Goal: Task Accomplishment & Management: Manage account settings

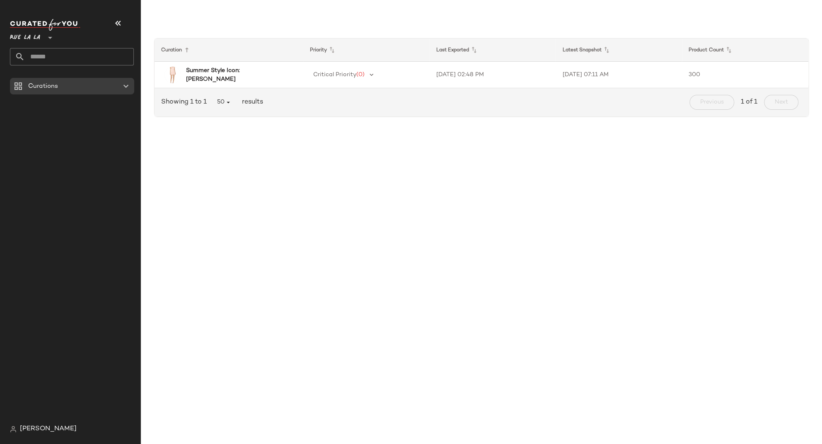
click at [51, 38] on icon at bounding box center [50, 38] width 10 height 10
click at [399, 76] on div "Critical Priority (0)" at bounding box center [366, 75] width 113 height 12
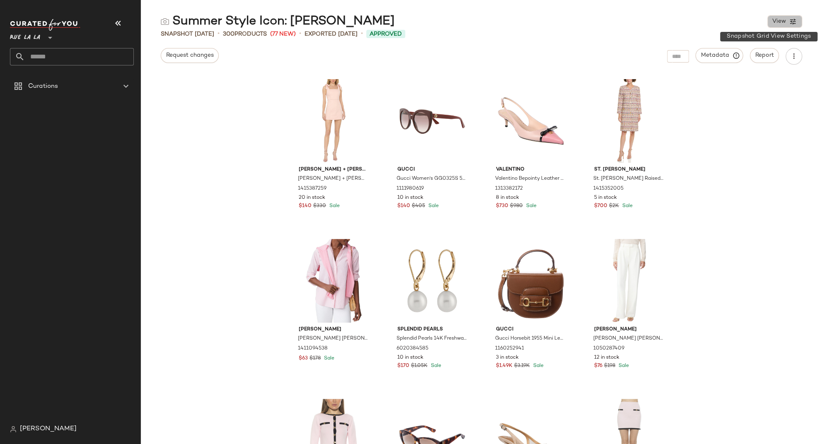
click at [784, 19] on span "View" at bounding box center [779, 21] width 14 height 7
click at [788, 20] on button "View" at bounding box center [784, 21] width 35 height 12
click at [766, 55] on span "Report" at bounding box center [764, 55] width 19 height 7
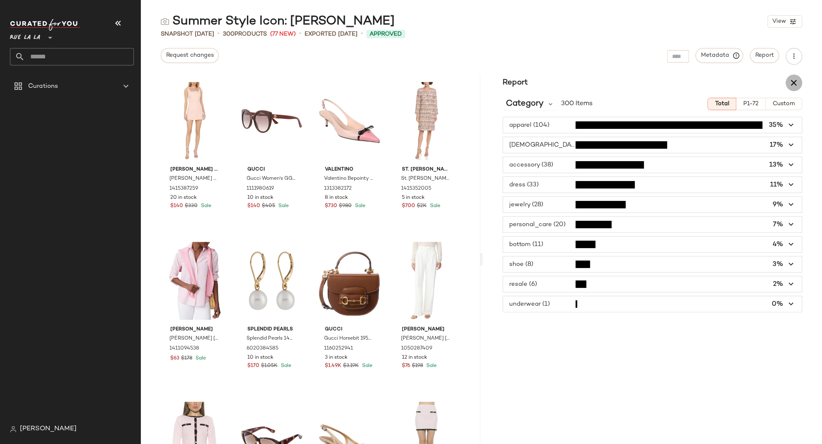
click at [794, 80] on icon "button" at bounding box center [794, 83] width 10 height 10
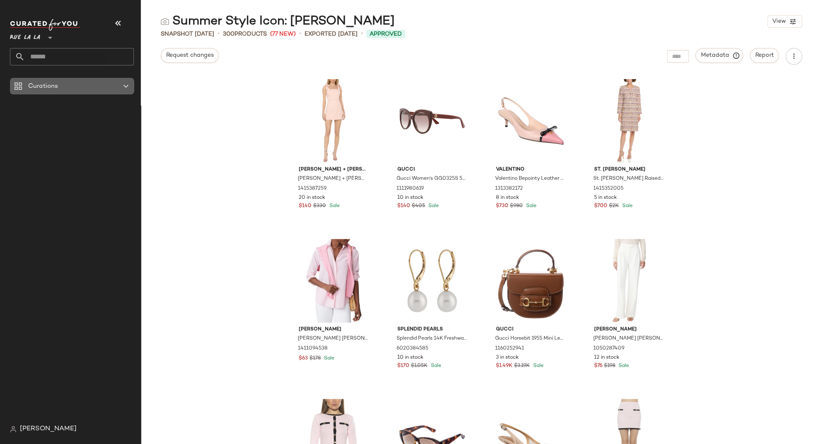
click at [126, 85] on icon at bounding box center [126, 86] width 10 height 10
click at [205, 81] on div "alice + olivia alice + olivia Maryann Tie Shoulder Dress 1415387259 20 in stock…" at bounding box center [481, 260] width 681 height 370
click at [22, 85] on icon at bounding box center [18, 86] width 10 height 10
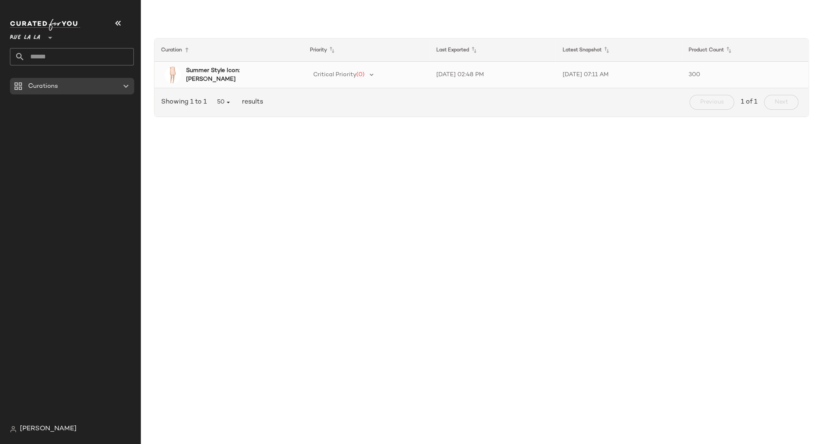
click at [249, 75] on b "Summer Style Icon: Jackie O" at bounding box center [237, 74] width 102 height 17
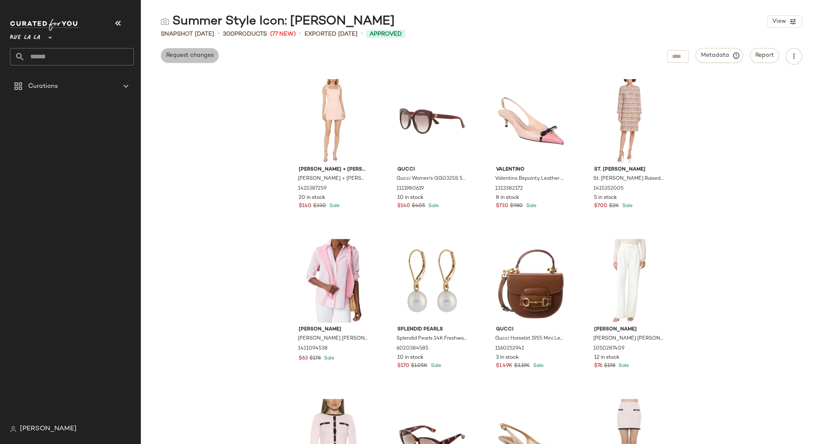
click at [176, 58] on span "Request changes" at bounding box center [190, 55] width 48 height 7
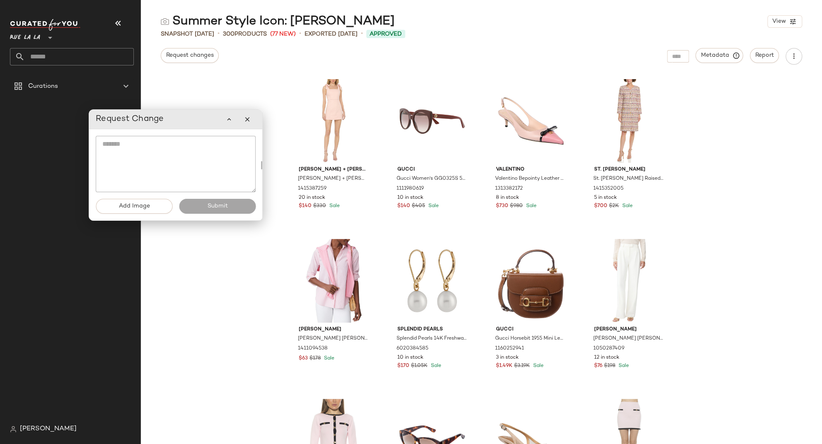
drag, startPoint x: 136, startPoint y: 56, endPoint x: 183, endPoint y: 124, distance: 82.7
click at [183, 124] on div "Request Change" at bounding box center [176, 119] width 160 height 17
click at [135, 145] on textarea at bounding box center [176, 164] width 160 height 56
click at [251, 121] on button "button" at bounding box center [247, 119] width 17 height 17
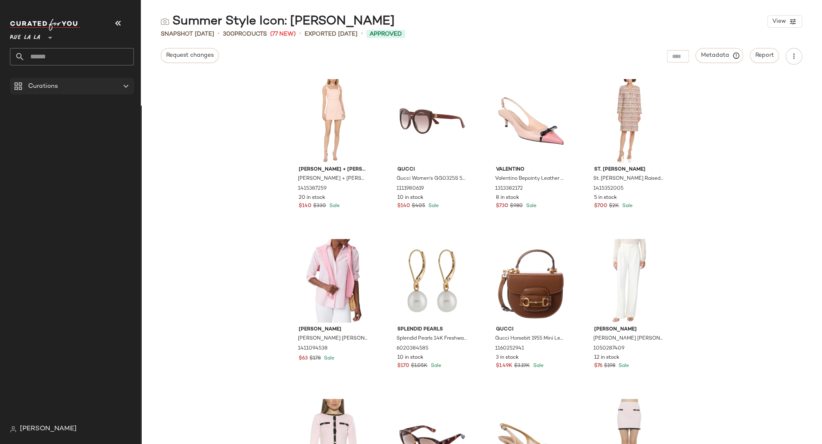
click at [18, 89] on icon at bounding box center [18, 86] width 10 height 10
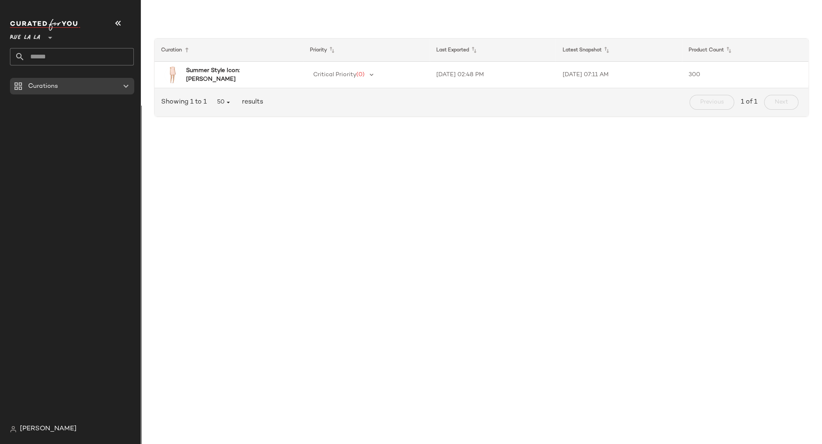
click at [402, 177] on div "Curation Priority Last Exported Latest Snapshot Product Count Summer Style Icon…" at bounding box center [481, 228] width 681 height 431
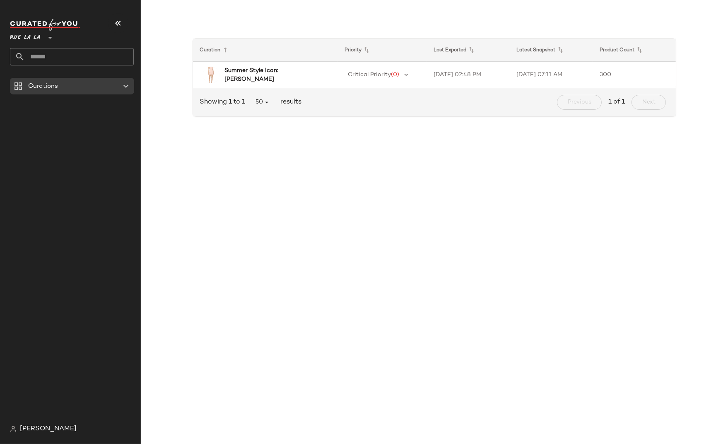
click at [728, 22] on html "Rue La La ** Curations Sarah Myers Curation Priority Last Exported Latest Snaps…" at bounding box center [364, 222] width 728 height 444
click at [702, 181] on div "Curation Priority Last Exported Latest Snapshot Product Count Summer Style Icon…" at bounding box center [434, 228] width 587 height 431
click at [288, 145] on div "Curation Priority Last Exported Latest Snapshot Product Count Summer Style Icon…" at bounding box center [434, 228] width 587 height 431
click at [51, 39] on icon at bounding box center [50, 38] width 10 height 10
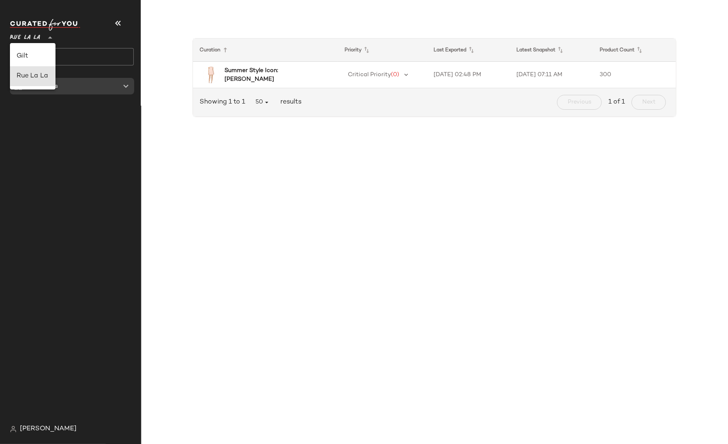
click at [149, 44] on div "Curation Priority Last Exported Latest Snapshot Product Count Summer Style Icon…" at bounding box center [434, 75] width 574 height 110
click at [269, 78] on b "Summer Style Icon: Jackie O" at bounding box center [274, 74] width 99 height 17
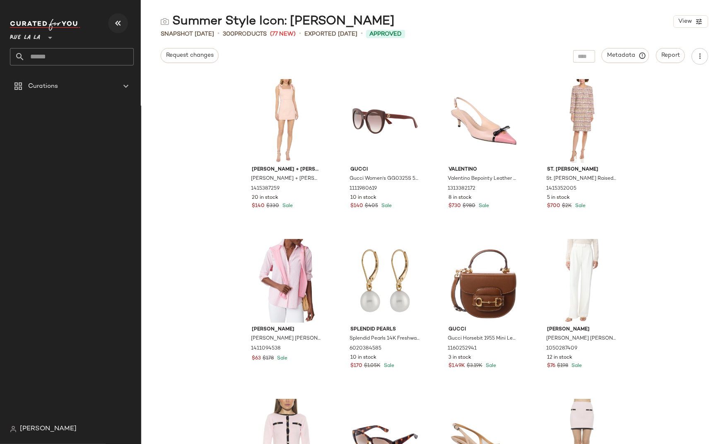
click at [118, 22] on icon "button" at bounding box center [118, 23] width 10 height 10
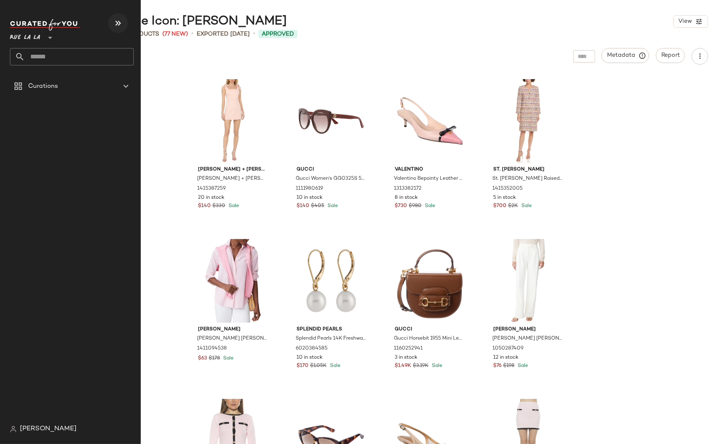
click at [118, 22] on icon "button" at bounding box center [118, 23] width 10 height 10
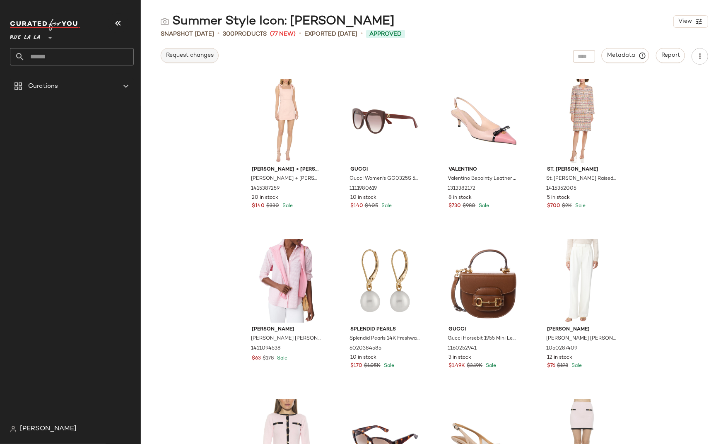
click at [190, 56] on span "Request changes" at bounding box center [190, 55] width 48 height 7
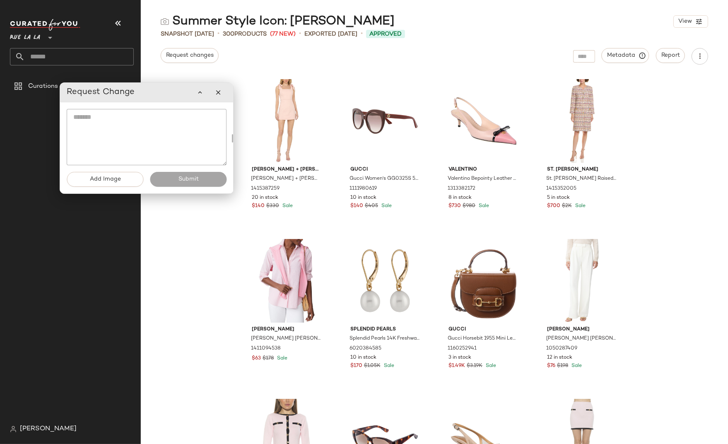
drag, startPoint x: 149, startPoint y: 56, endPoint x: 167, endPoint y: 101, distance: 48.5
click at [167, 101] on div "Request Change" at bounding box center [147, 92] width 160 height 17
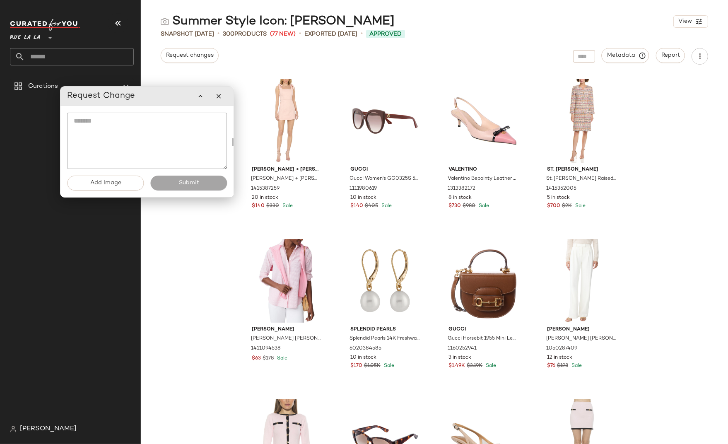
click at [83, 122] on textarea at bounding box center [147, 141] width 160 height 56
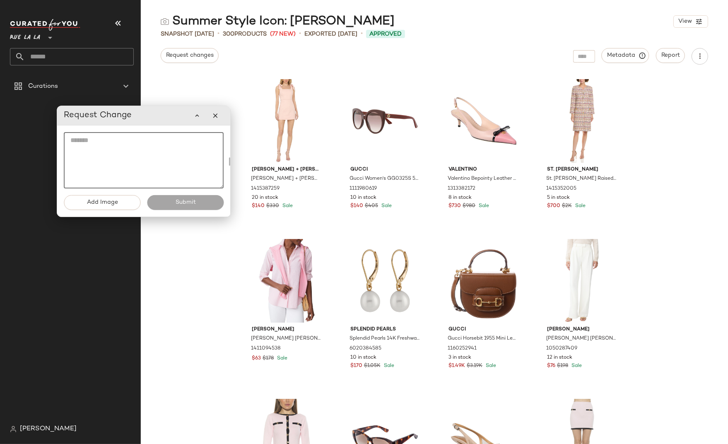
drag, startPoint x: 151, startPoint y: 99, endPoint x: 182, endPoint y: 117, distance: 35.8
click at [148, 119] on div "Request Change" at bounding box center [144, 115] width 160 height 17
click at [196, 115] on icon "button" at bounding box center [196, 115] width 7 height 7
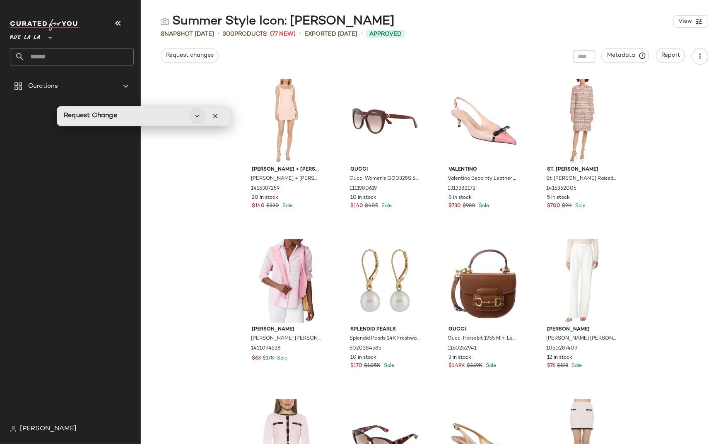
click at [197, 116] on icon "button" at bounding box center [196, 115] width 7 height 7
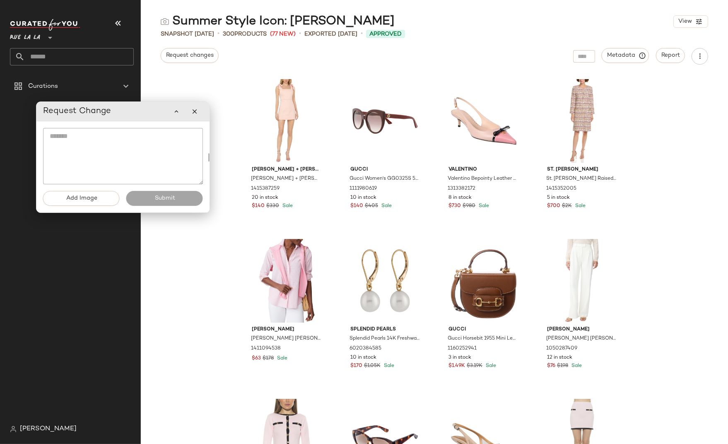
drag, startPoint x: 167, startPoint y: 118, endPoint x: 146, endPoint y: 114, distance: 21.2
click at [146, 114] on div "Request Change" at bounding box center [123, 111] width 160 height 17
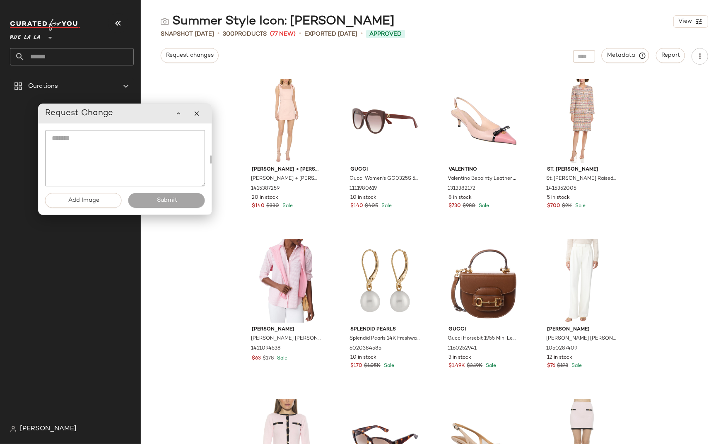
click at [146, 118] on div "Request Change" at bounding box center [125, 113] width 160 height 17
click at [99, 150] on textarea at bounding box center [125, 158] width 160 height 56
click at [315, 188] on img "button" at bounding box center [316, 188] width 5 height 5
click at [133, 145] on textarea at bounding box center [125, 158] width 160 height 56
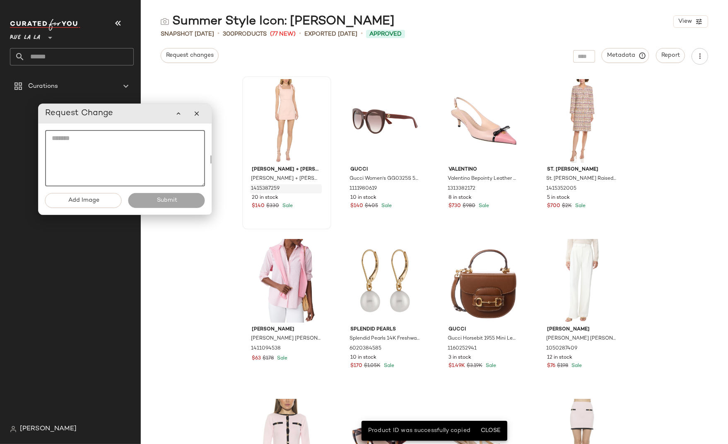
paste textarea "**********"
type textarea "**********"
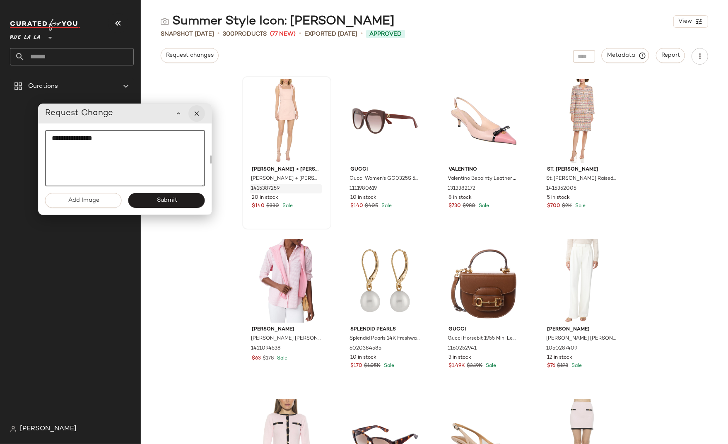
click at [200, 118] on button "button" at bounding box center [196, 113] width 17 height 17
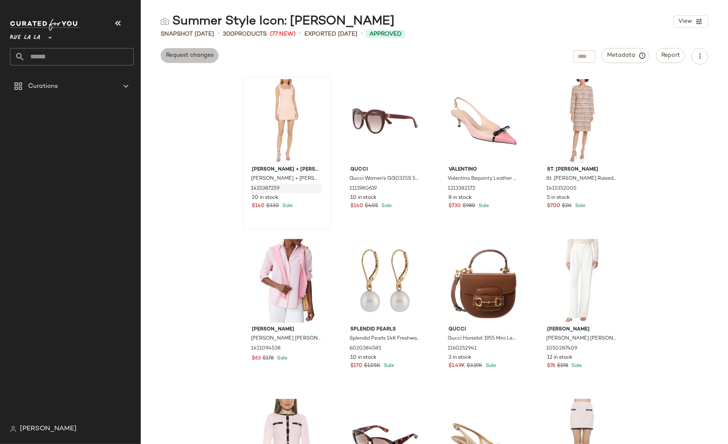
click at [188, 57] on span "Request changes" at bounding box center [190, 55] width 48 height 7
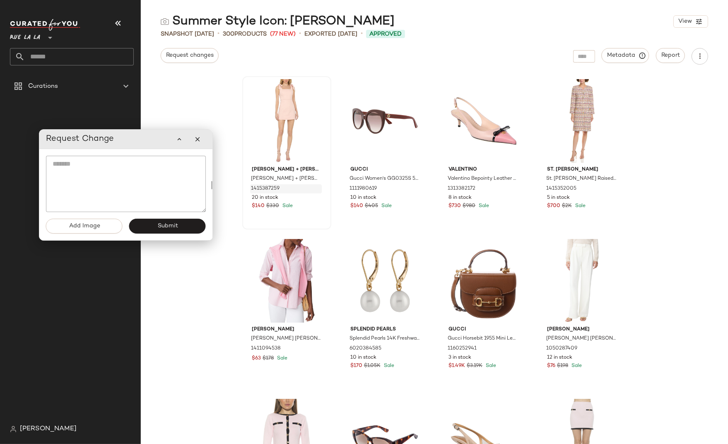
drag, startPoint x: 134, startPoint y: 114, endPoint x: 135, endPoint y: 139, distance: 25.7
click at [135, 139] on div "Request Change" at bounding box center [126, 139] width 160 height 17
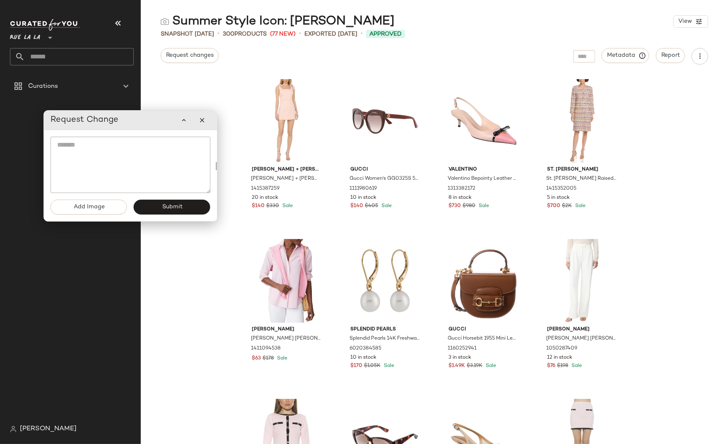
drag, startPoint x: 143, startPoint y: 140, endPoint x: 147, endPoint y: 122, distance: 18.7
click at [147, 122] on div "Request Change" at bounding box center [131, 120] width 160 height 17
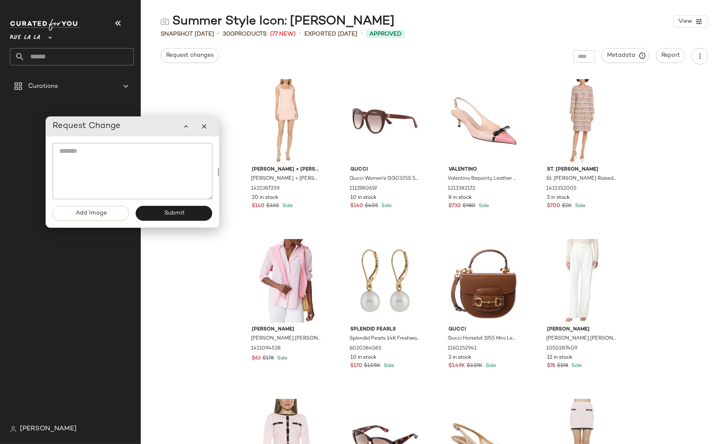
drag, startPoint x: 147, startPoint y: 122, endPoint x: 148, endPoint y: 127, distance: 5.1
click at [148, 127] on div "Request Change" at bounding box center [133, 126] width 160 height 17
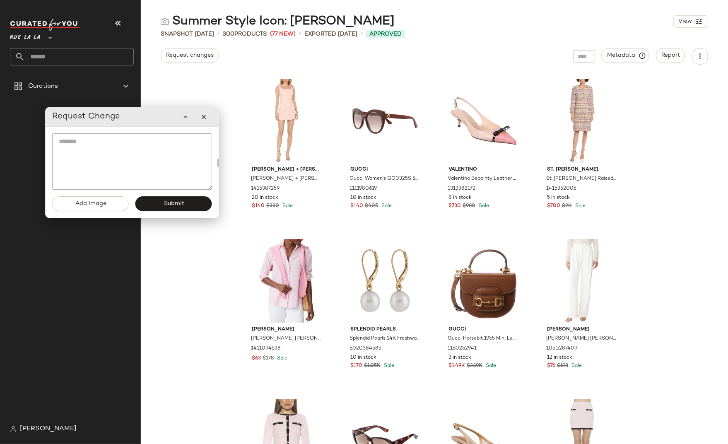
drag, startPoint x: 145, startPoint y: 128, endPoint x: 145, endPoint y: 119, distance: 9.5
click at [145, 119] on div "Request Change" at bounding box center [132, 117] width 160 height 17
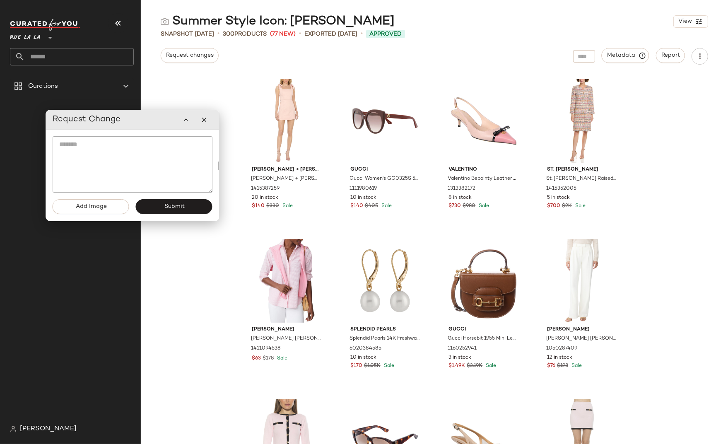
click at [159, 121] on div "Request Change" at bounding box center [133, 119] width 160 height 17
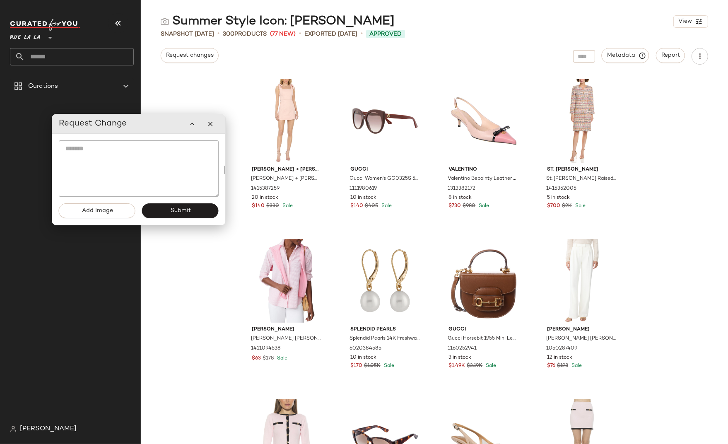
drag, startPoint x: 167, startPoint y: 121, endPoint x: 173, endPoint y: 125, distance: 7.5
click at [173, 125] on div "Request Change" at bounding box center [139, 124] width 160 height 17
click at [213, 121] on icon "button" at bounding box center [210, 123] width 7 height 7
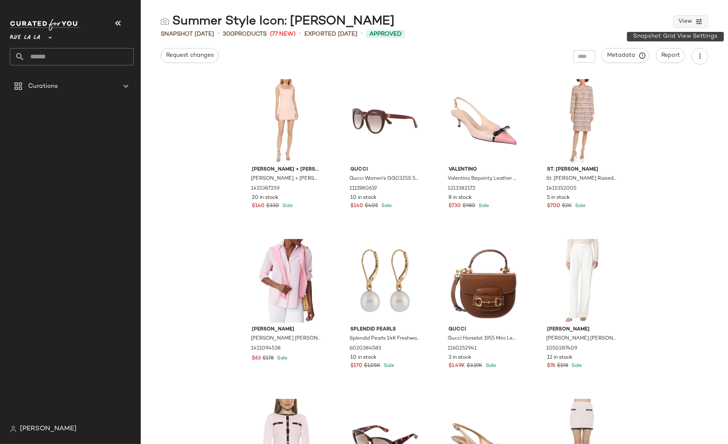
click at [699, 20] on icon "button" at bounding box center [699, 21] width 7 height 7
click at [640, 70] on label "Mobile (2 Grid)" at bounding box center [644, 71] width 48 height 17
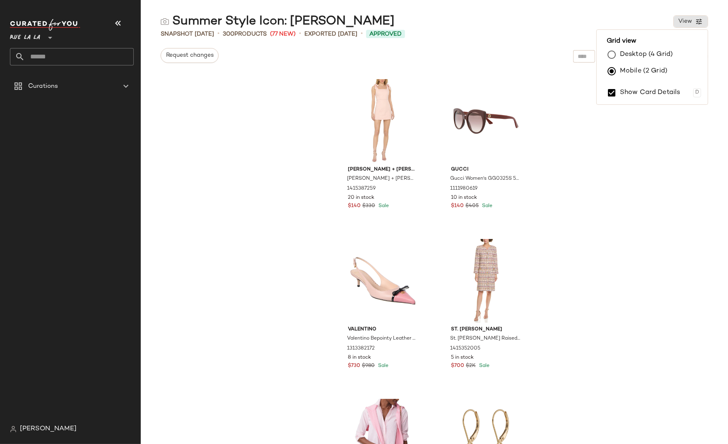
click at [641, 53] on label "Desktop (4 Grid)" at bounding box center [646, 54] width 53 height 17
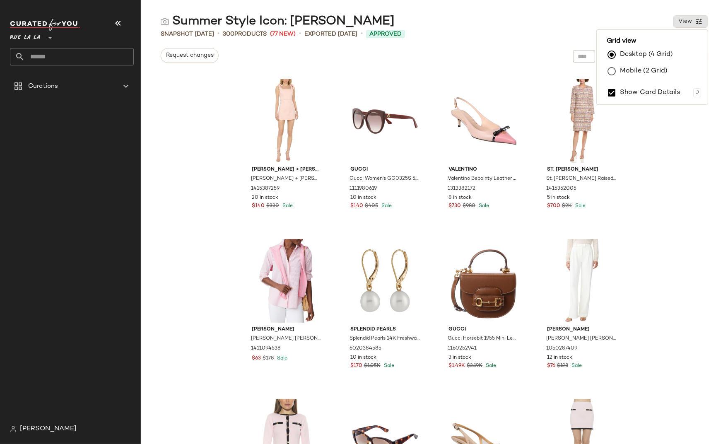
click at [640, 70] on label "Mobile (2 Grid)" at bounding box center [644, 71] width 48 height 17
click at [662, 20] on div "Summer Style Icon: Jackie O View" at bounding box center [434, 21] width 587 height 17
click at [587, 56] on div at bounding box center [584, 56] width 22 height 12
click at [508, 57] on input "Find by ID" at bounding box center [522, 56] width 65 height 12
click at [593, 33] on div "Snapshot Aug 28th • 300 Products (77 New) • Exported Aug 31st • Approved" at bounding box center [434, 34] width 587 height 8
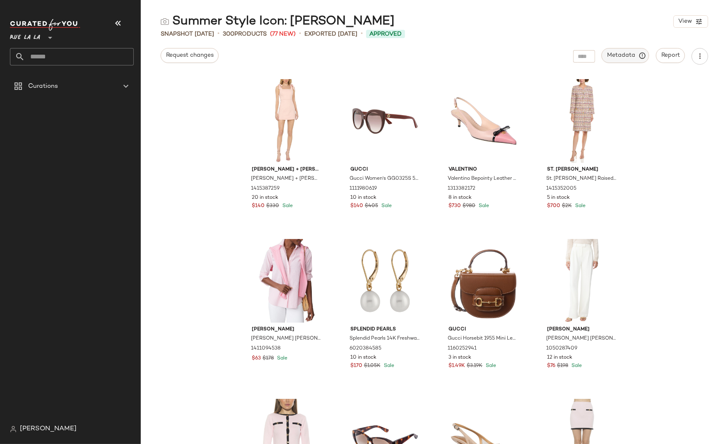
click at [630, 56] on span "Metadata" at bounding box center [626, 55] width 38 height 7
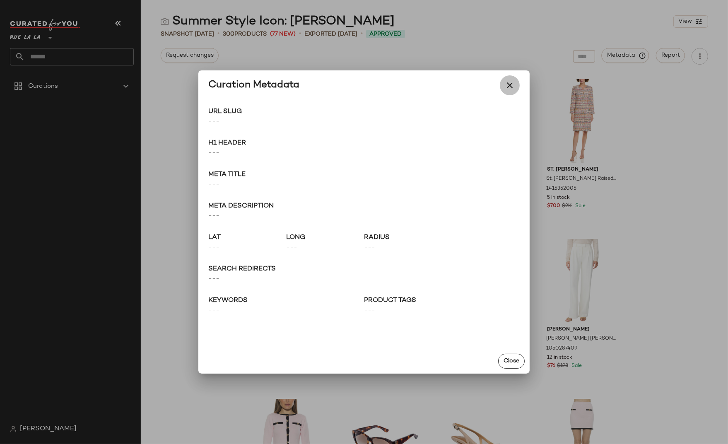
click at [509, 86] on icon "button" at bounding box center [510, 85] width 10 height 10
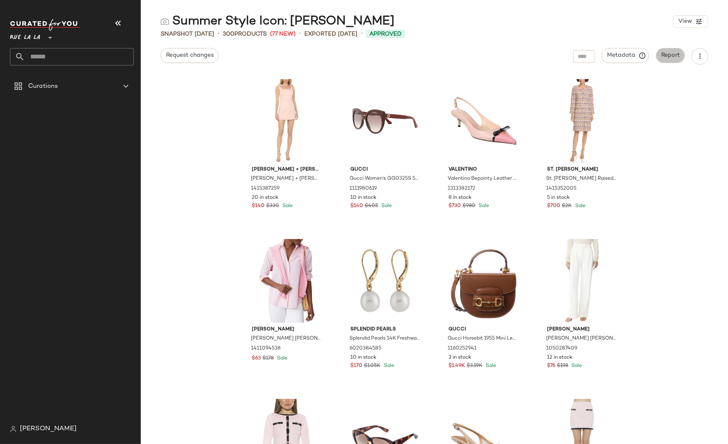
click at [672, 55] on span "Report" at bounding box center [670, 55] width 19 height 7
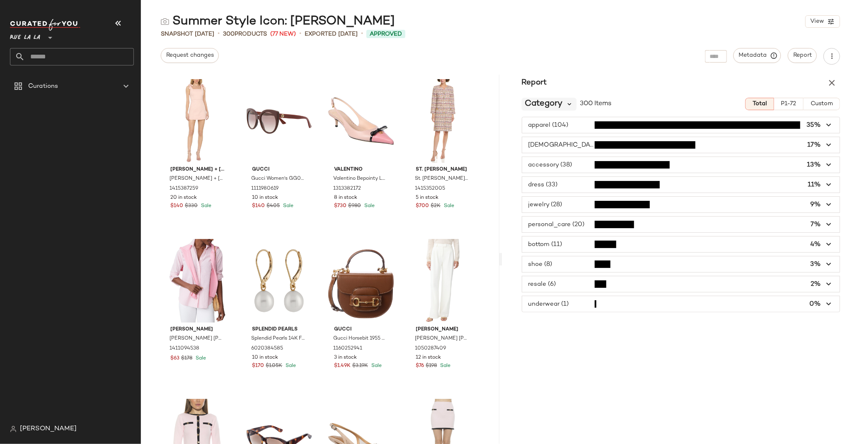
click at [572, 105] on icon at bounding box center [569, 103] width 7 height 7
click at [580, 146] on span "Brand Breakdown" at bounding box center [556, 148] width 56 height 7
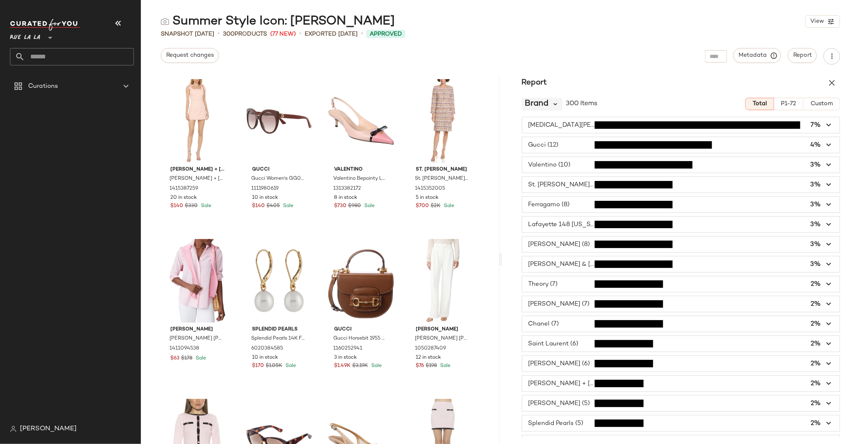
click at [553, 103] on icon at bounding box center [555, 103] width 7 height 7
click at [642, 94] on div "Brand 300 Items Total P1-72 Custom Alexia Admor (21) 7% Gucci (12) 4% Valentino…" at bounding box center [681, 264] width 358 height 346
click at [783, 103] on span "P1-72" at bounding box center [788, 104] width 16 height 7
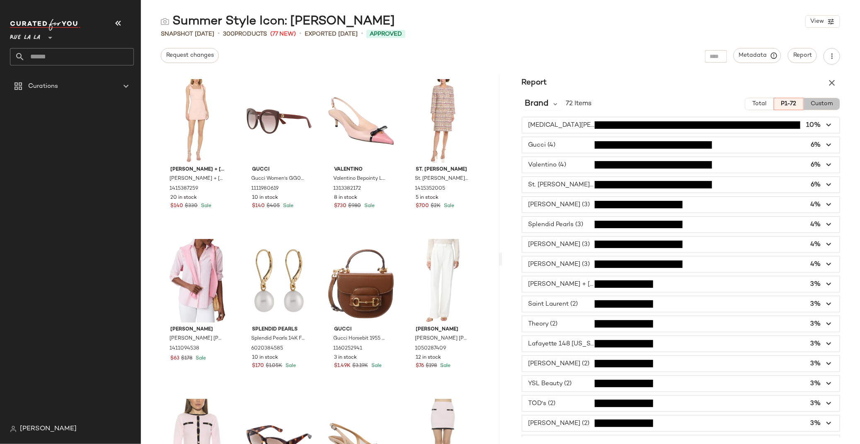
click at [821, 104] on span "Custom" at bounding box center [821, 104] width 23 height 7
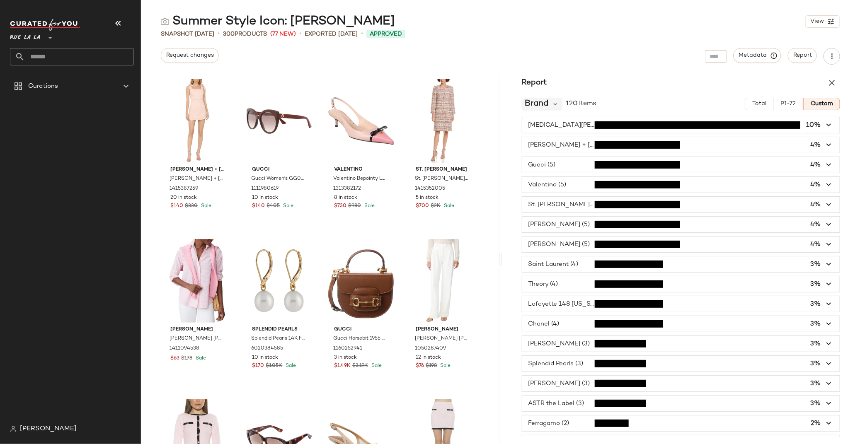
click at [547, 103] on span "Brand" at bounding box center [537, 104] width 24 height 12
click at [559, 127] on span "Category Breakdown" at bounding box center [562, 128] width 68 height 7
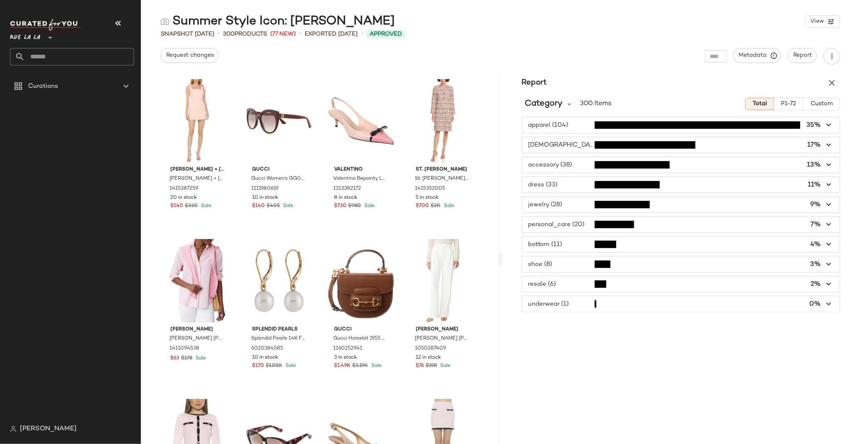
click at [821, 126] on icon "button" at bounding box center [829, 126] width 10 height 10
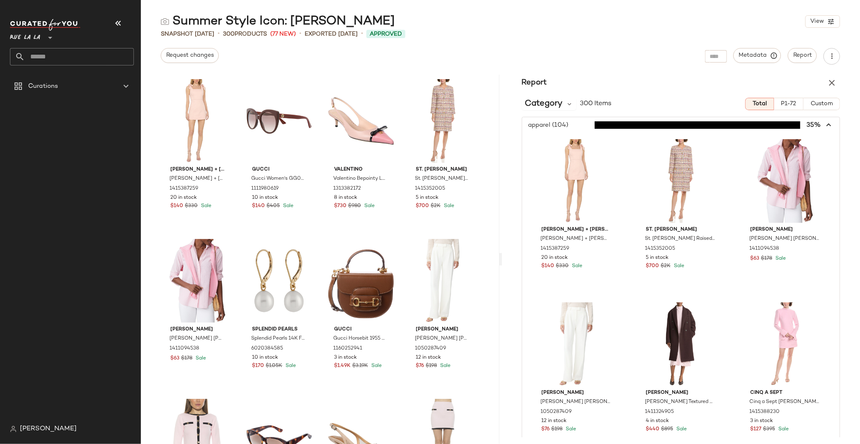
click at [821, 125] on icon "button" at bounding box center [829, 126] width 10 height 10
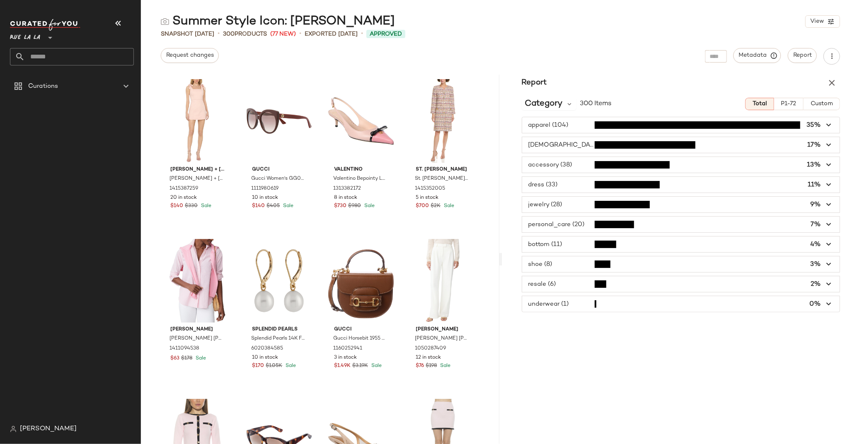
click at [821, 146] on span "button" at bounding box center [681, 145] width 318 height 16
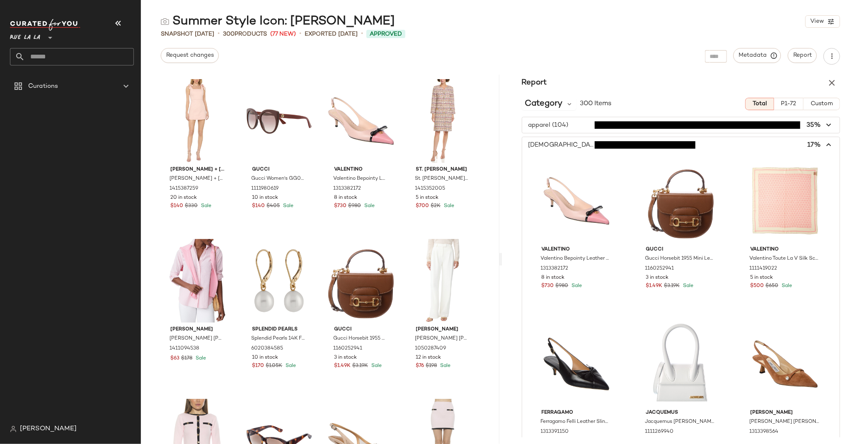
click at [821, 145] on icon "button" at bounding box center [829, 145] width 10 height 10
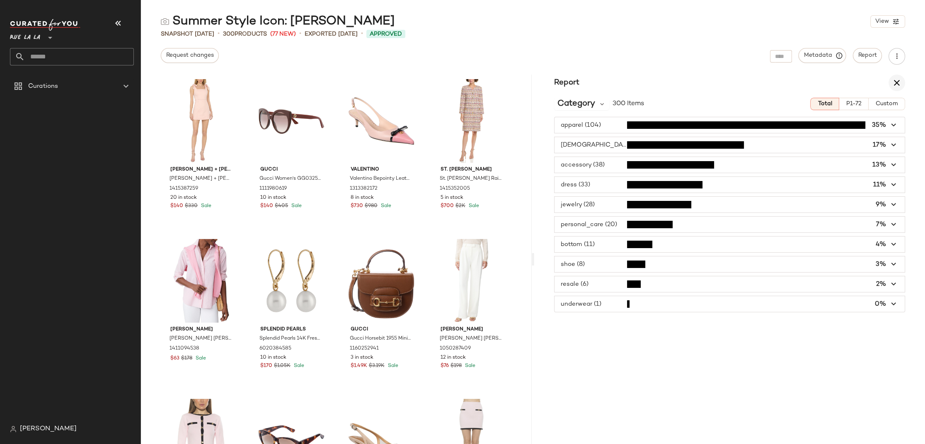
click at [821, 82] on icon "button" at bounding box center [896, 83] width 10 height 10
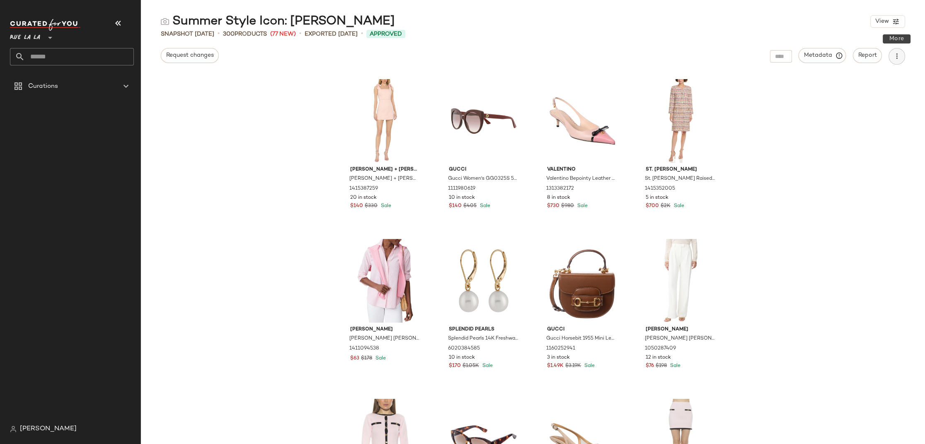
click at [821, 58] on icon "button" at bounding box center [896, 56] width 8 height 8
click at [821, 65] on div "Summer Style Icon: Jackie O View Snapshot Aug 28th • 300 Products (77 New) • Ex…" at bounding box center [533, 228] width 784 height 431
click at [821, 75] on div "alice + olivia alice + olivia Maryann Tie Shoulder Dress 1415387259 20 in stock…" at bounding box center [533, 260] width 784 height 370
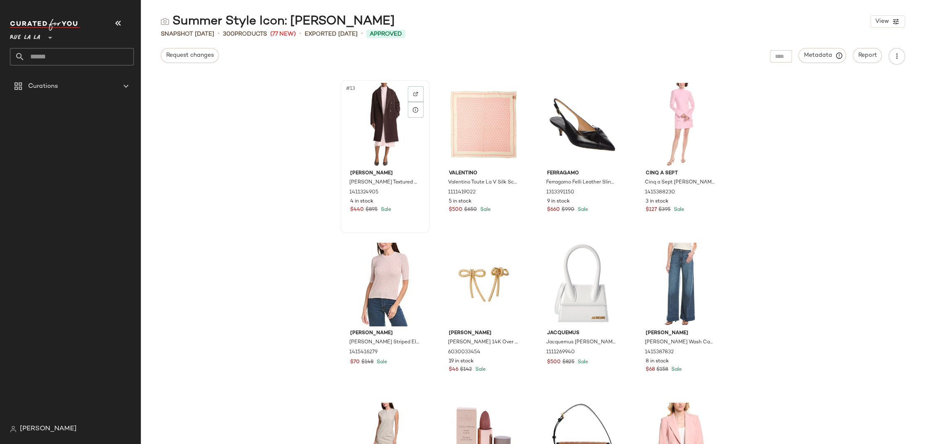
scroll to position [482, 0]
click at [415, 94] on img at bounding box center [415, 94] width 5 height 5
click at [512, 96] on img at bounding box center [514, 94] width 5 height 5
click at [512, 111] on icon at bounding box center [514, 110] width 7 height 7
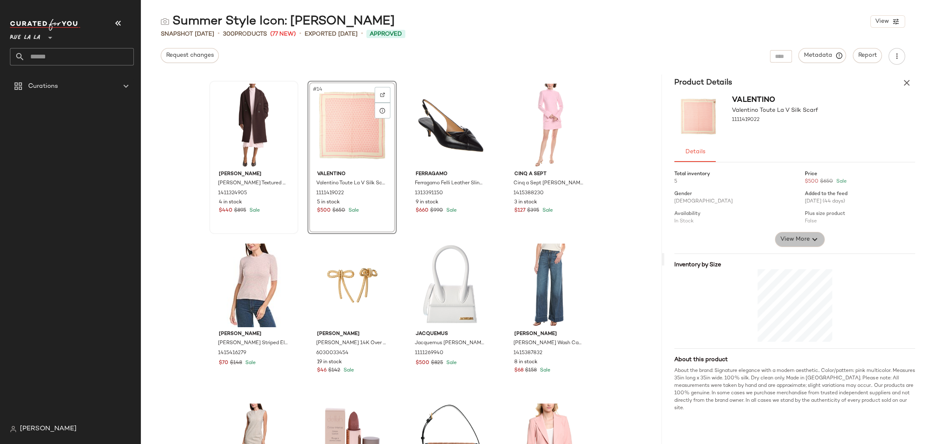
click at [808, 241] on span "View More" at bounding box center [795, 239] width 30 height 10
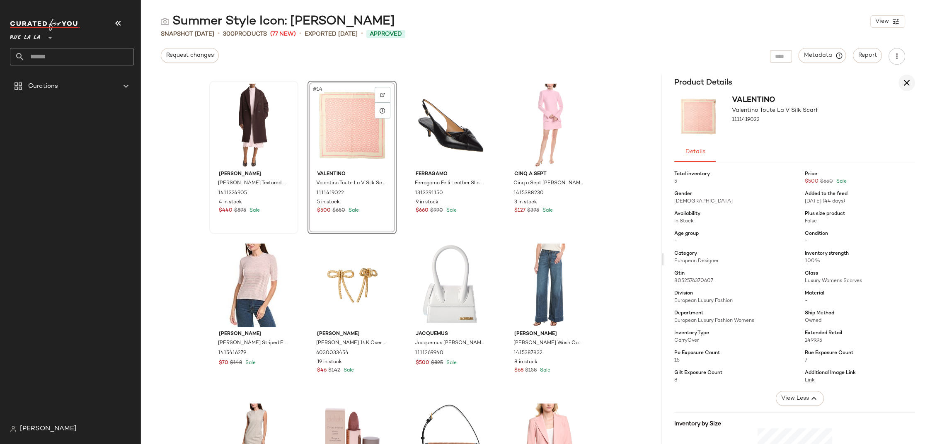
click at [821, 85] on icon "button" at bounding box center [906, 83] width 10 height 10
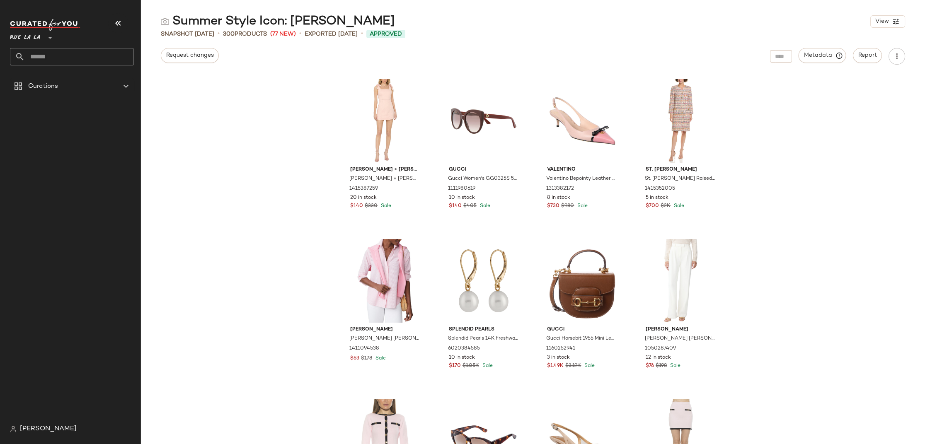
click at [821, 109] on div "alice + olivia alice + olivia Maryann Tie Shoulder Dress 1415387259 20 in stock…" at bounding box center [533, 260] width 784 height 370
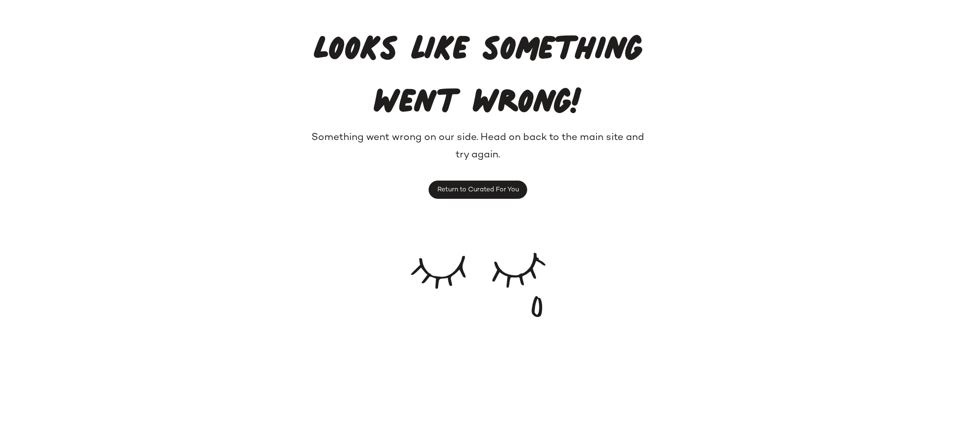
drag, startPoint x: 541, startPoint y: 80, endPoint x: 547, endPoint y: 73, distance: 8.8
click at [540, 80] on h1 "Looks like something went wrong!" at bounding box center [477, 66] width 345 height 106
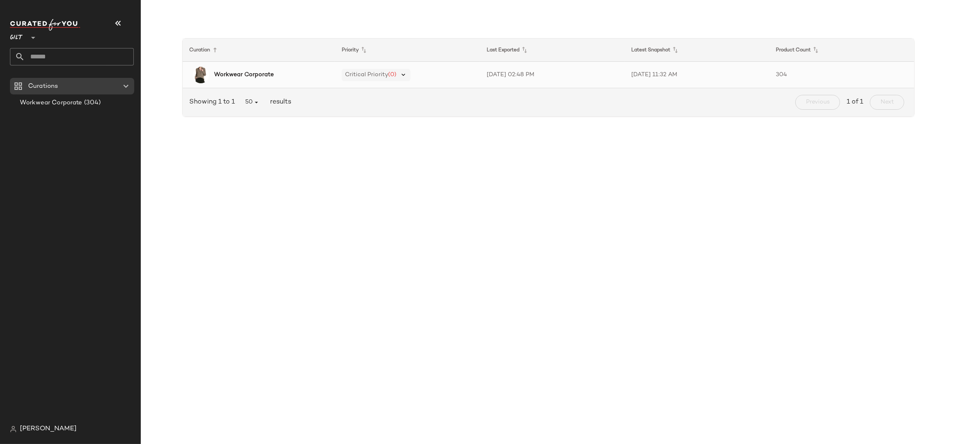
click at [400, 74] on icon at bounding box center [403, 74] width 7 height 7
click at [450, 74] on div "Critical Priority (0)" at bounding box center [407, 75] width 131 height 12
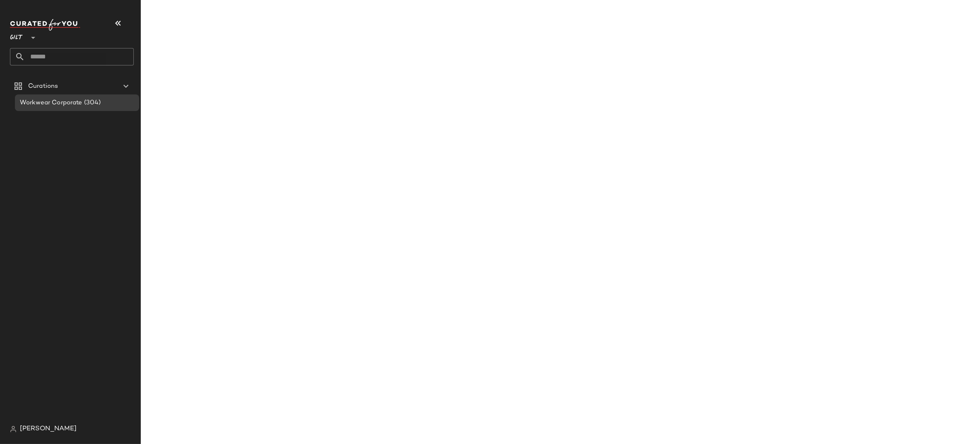
click at [450, 74] on main "Curation Priority Last Exported Latest Snapshot Product Count Workwear Corporat…" at bounding box center [478, 222] width 956 height 444
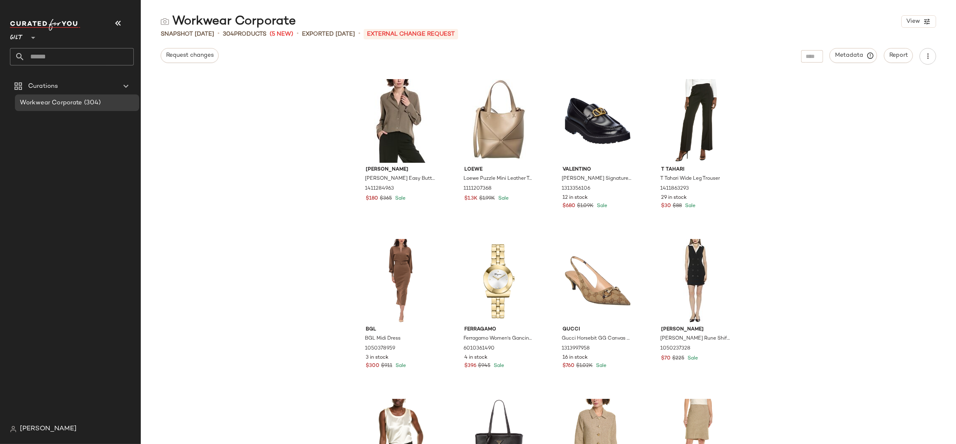
click at [786, 150] on div "Vince Vince Easy Button Blouse 1411284963 $180 $365 Sale Loewe Loewe Puzzle Min…" at bounding box center [548, 260] width 815 height 370
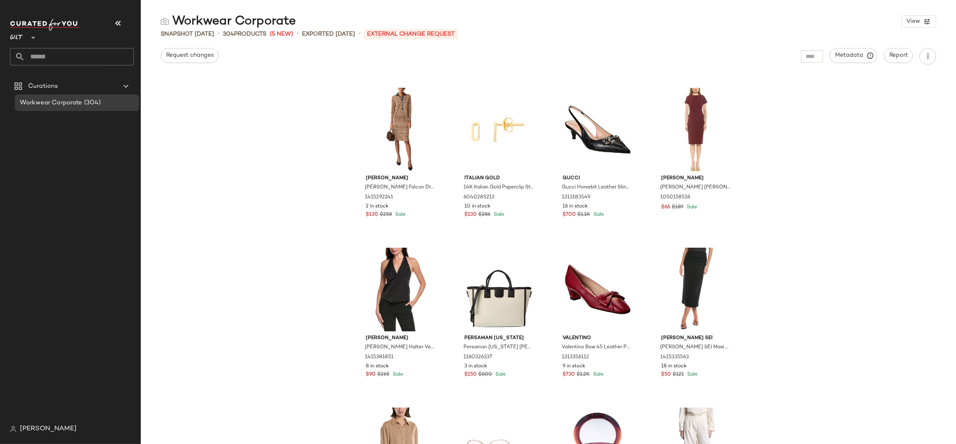
scroll to position [1703, 0]
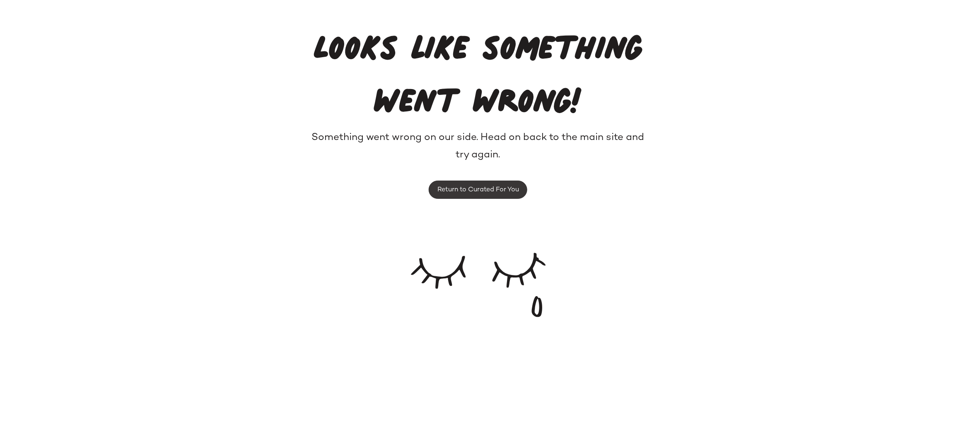
click at [471, 189] on span "Return to Curated For You" at bounding box center [478, 190] width 82 height 8
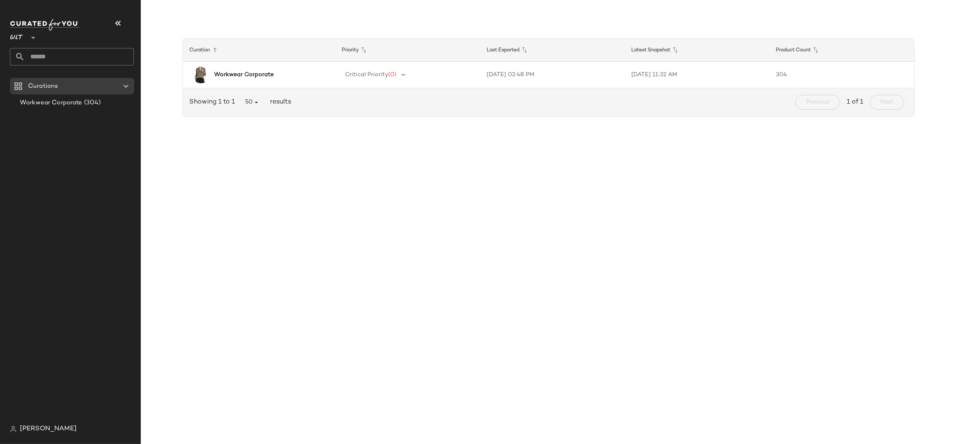
click at [37, 430] on span "Sarah Myers" at bounding box center [48, 429] width 57 height 10
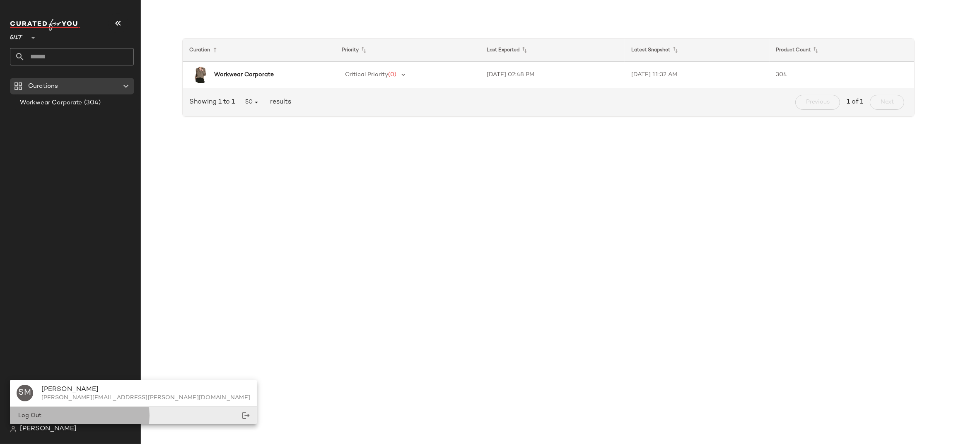
click at [31, 414] on span "Log Out" at bounding box center [29, 416] width 25 height 6
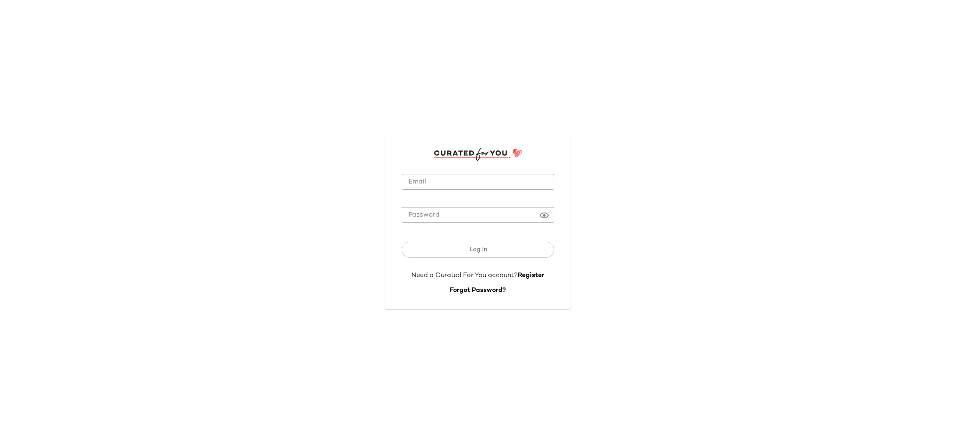
type input "**********"
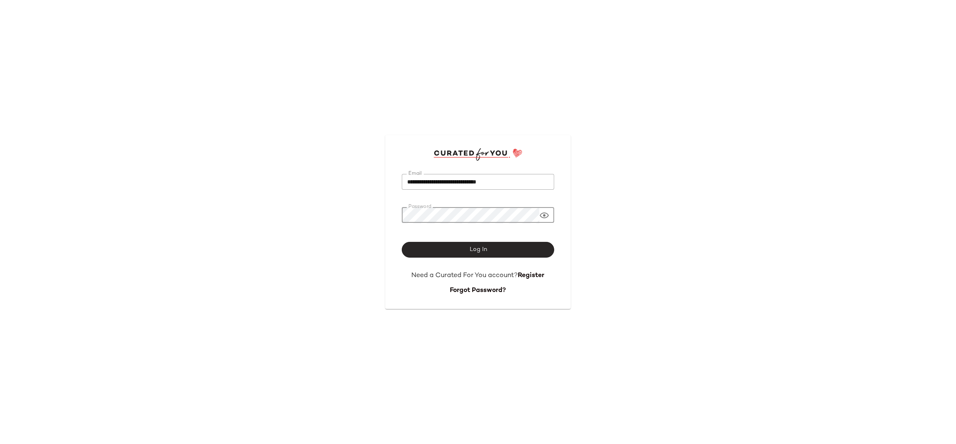
click at [478, 253] on span "Log In" at bounding box center [478, 249] width 18 height 7
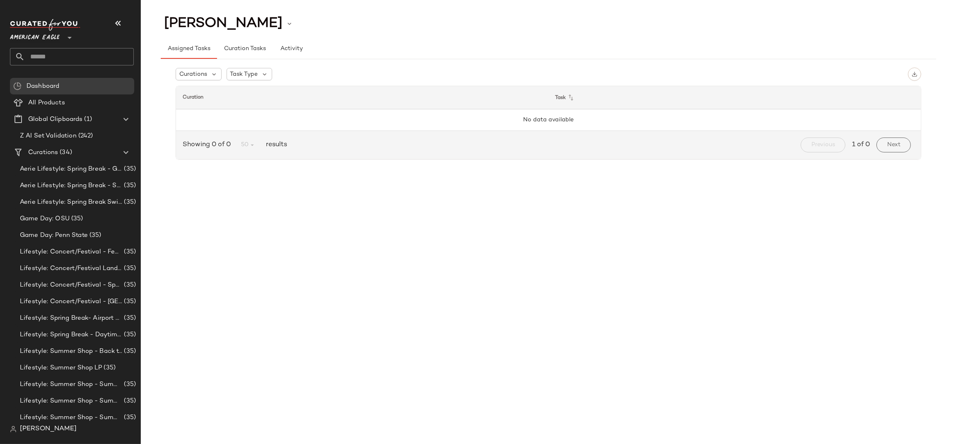
click at [35, 40] on span "American Eagle" at bounding box center [35, 35] width 50 height 15
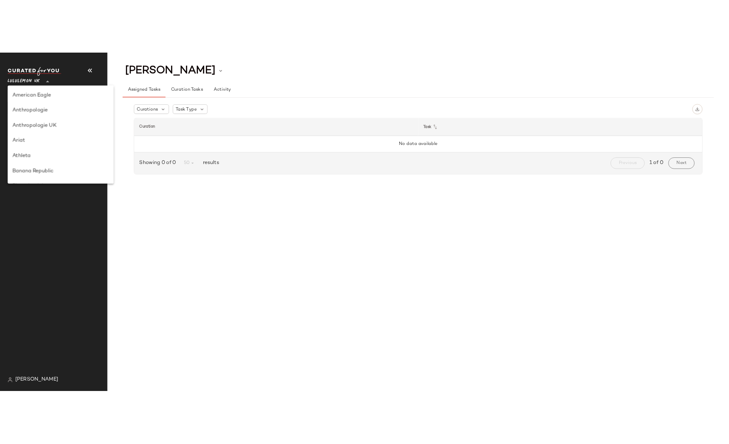
scroll to position [207, 0]
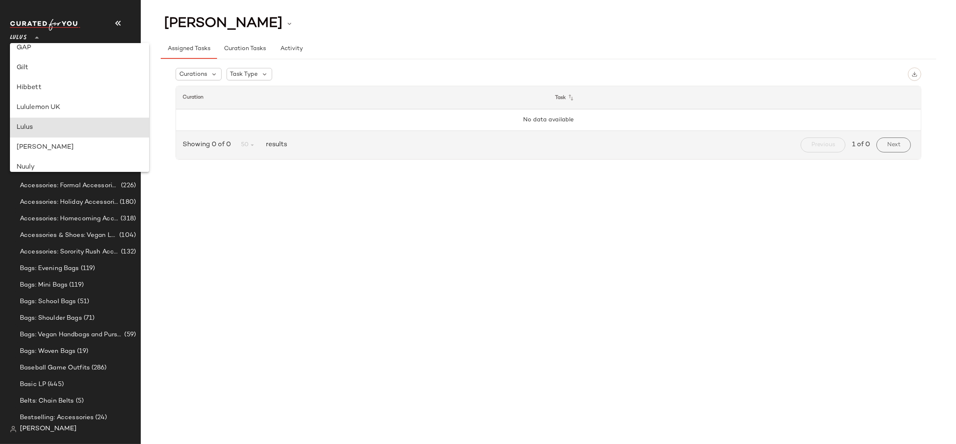
type input "**"
